Goal: Task Accomplishment & Management: Manage account settings

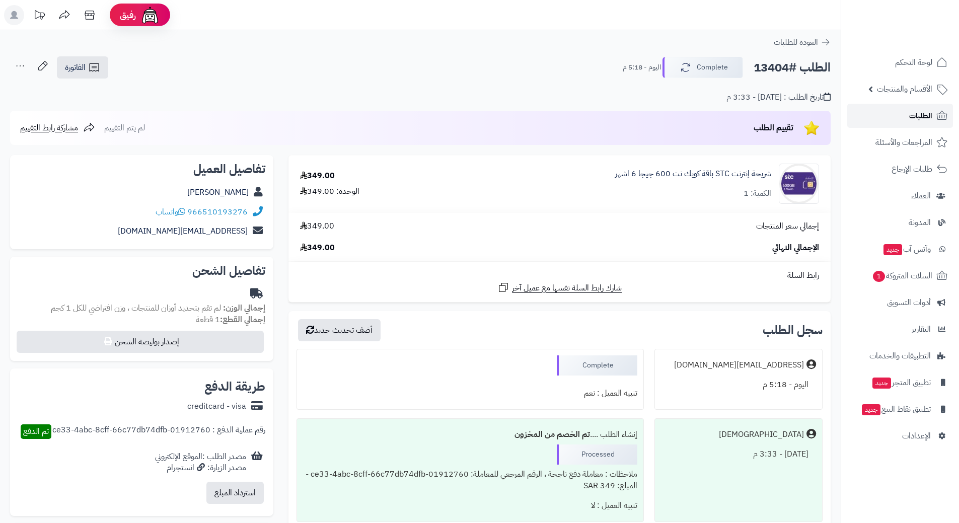
drag, startPoint x: 0, startPoint y: 0, endPoint x: 913, endPoint y: 120, distance: 920.7
click at [913, 120] on span "الطلبات" at bounding box center [920, 116] width 23 height 14
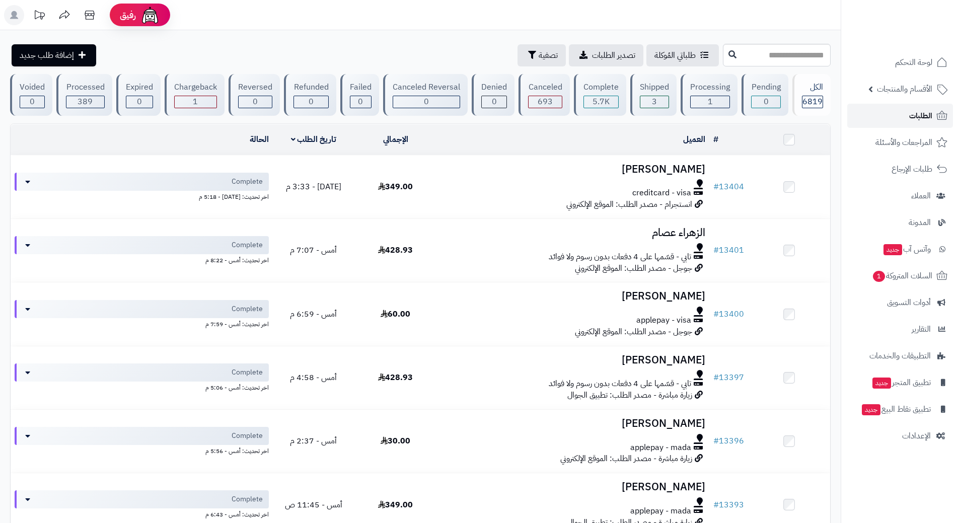
click at [926, 116] on span "الطلبات" at bounding box center [920, 116] width 23 height 14
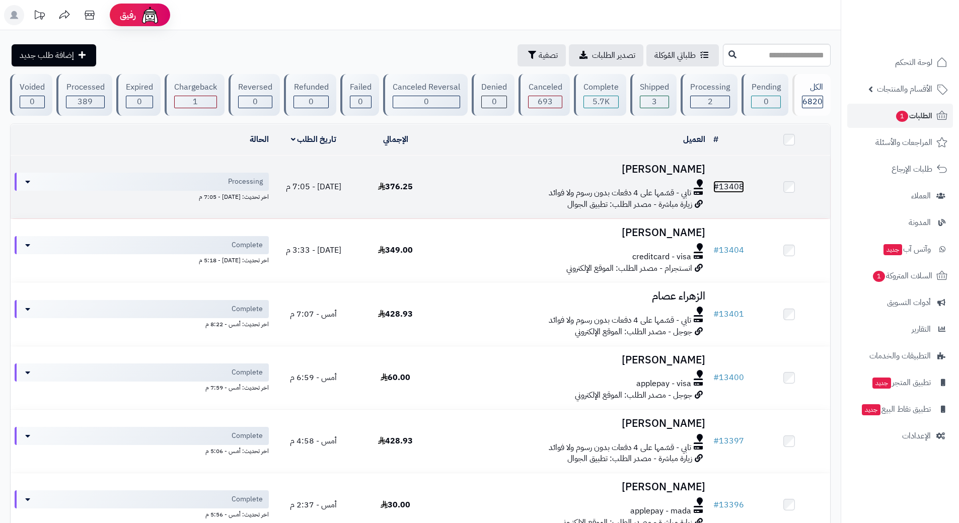
click at [737, 187] on link "# 13408" at bounding box center [728, 187] width 31 height 12
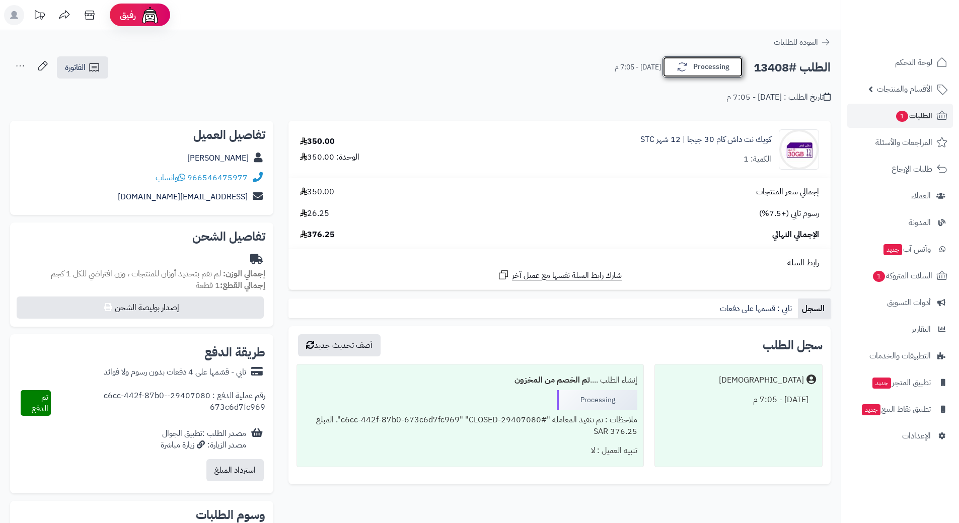
click at [730, 63] on button "Processing" at bounding box center [702, 66] width 81 height 21
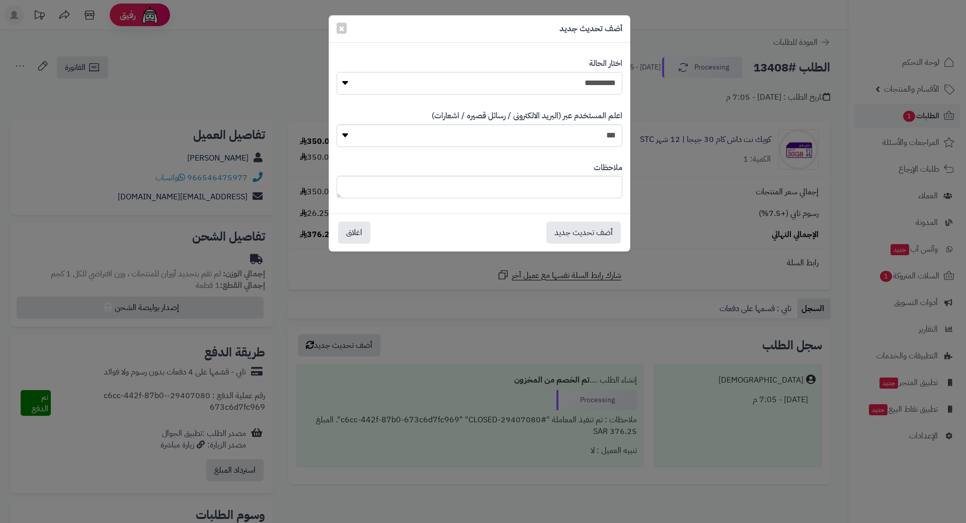
click at [606, 83] on select "**********" at bounding box center [480, 83] width 286 height 23
select select "*"
click at [337, 72] on select "**********" at bounding box center [480, 83] width 286 height 23
click at [579, 235] on button "أضف تحديث جديد" at bounding box center [583, 232] width 74 height 22
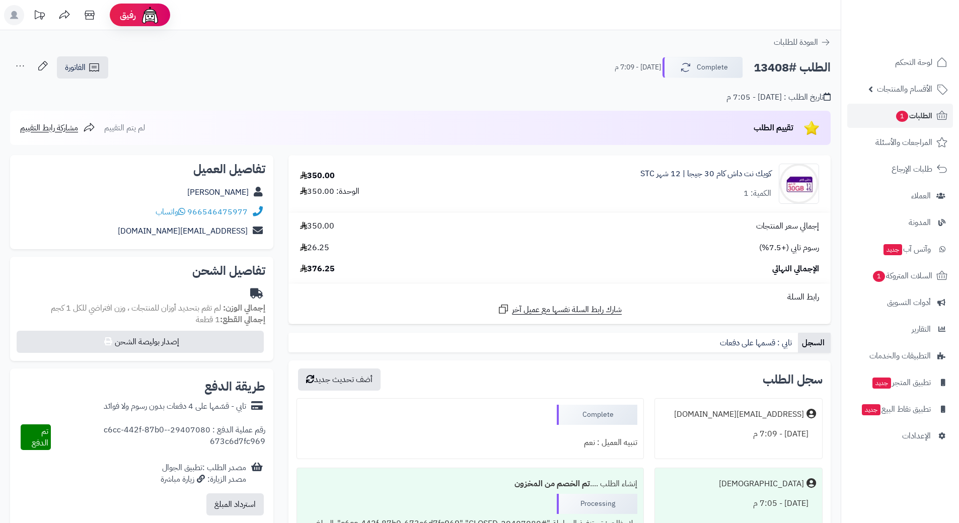
click at [778, 65] on h2 "الطلب #13408" at bounding box center [791, 67] width 77 height 21
copy h2 "13408"
click at [926, 115] on span "الطلبات 1" at bounding box center [913, 116] width 37 height 14
